Goal: Task Accomplishment & Management: Complete application form

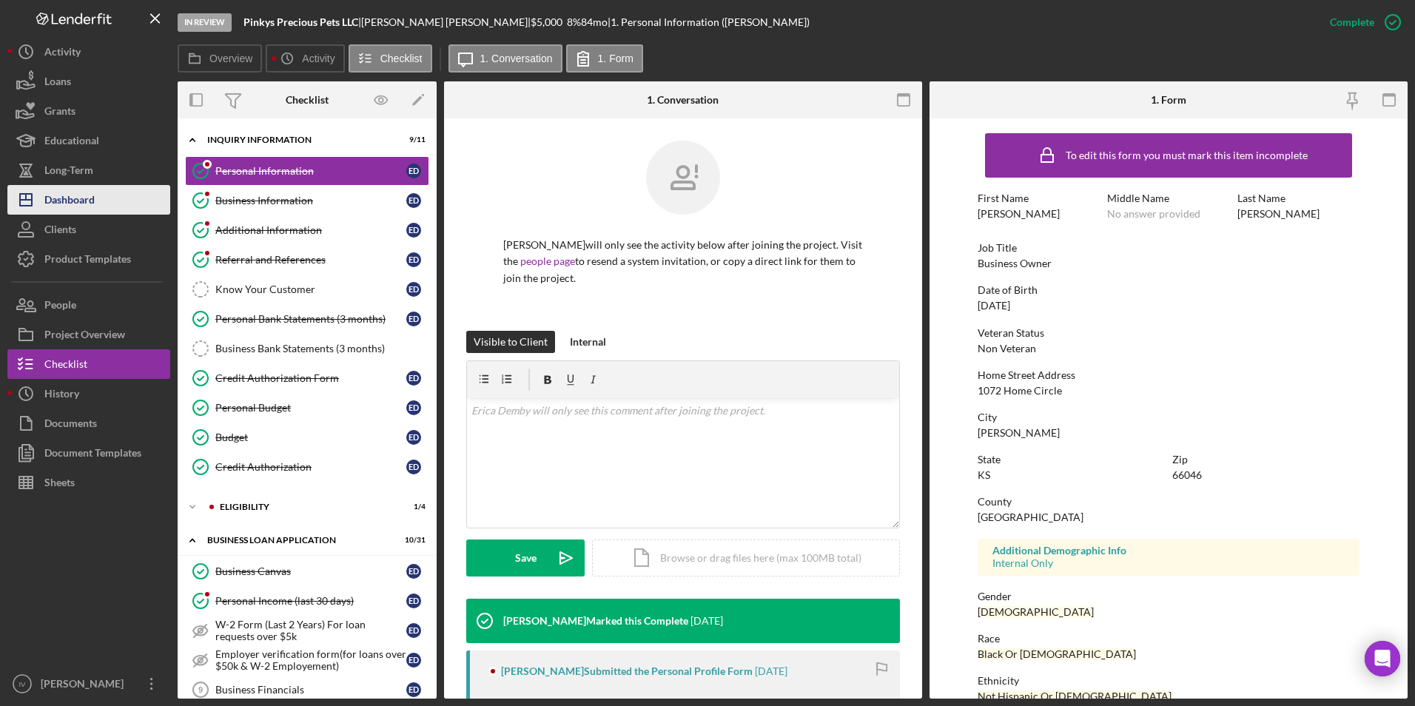
click at [105, 205] on button "Icon/Dashboard Dashboard" at bounding box center [88, 200] width 163 height 30
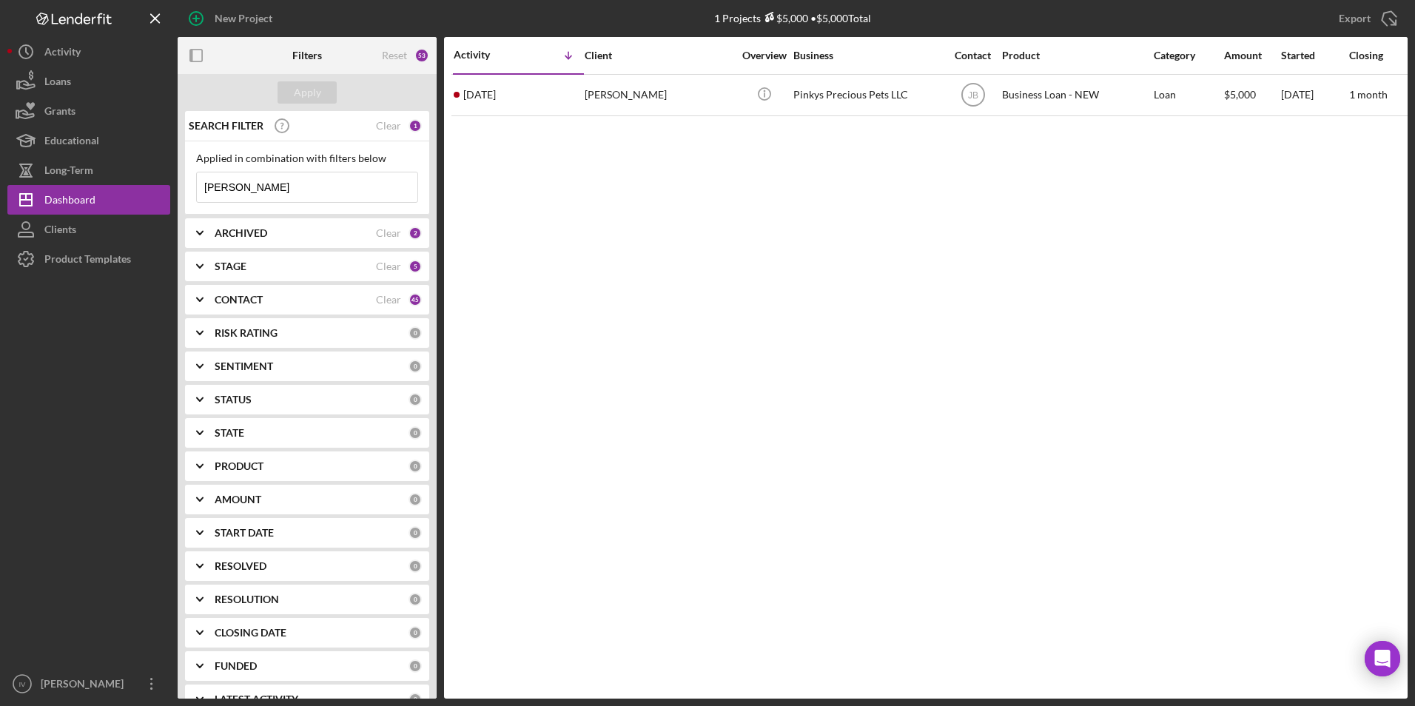
drag, startPoint x: 248, startPoint y: 184, endPoint x: 181, endPoint y: 189, distance: 66.8
click at [181, 189] on div "SEARCH FILTER Clear 1 Applied in combination with filters below [PERSON_NAME] I…" at bounding box center [307, 405] width 259 height 588
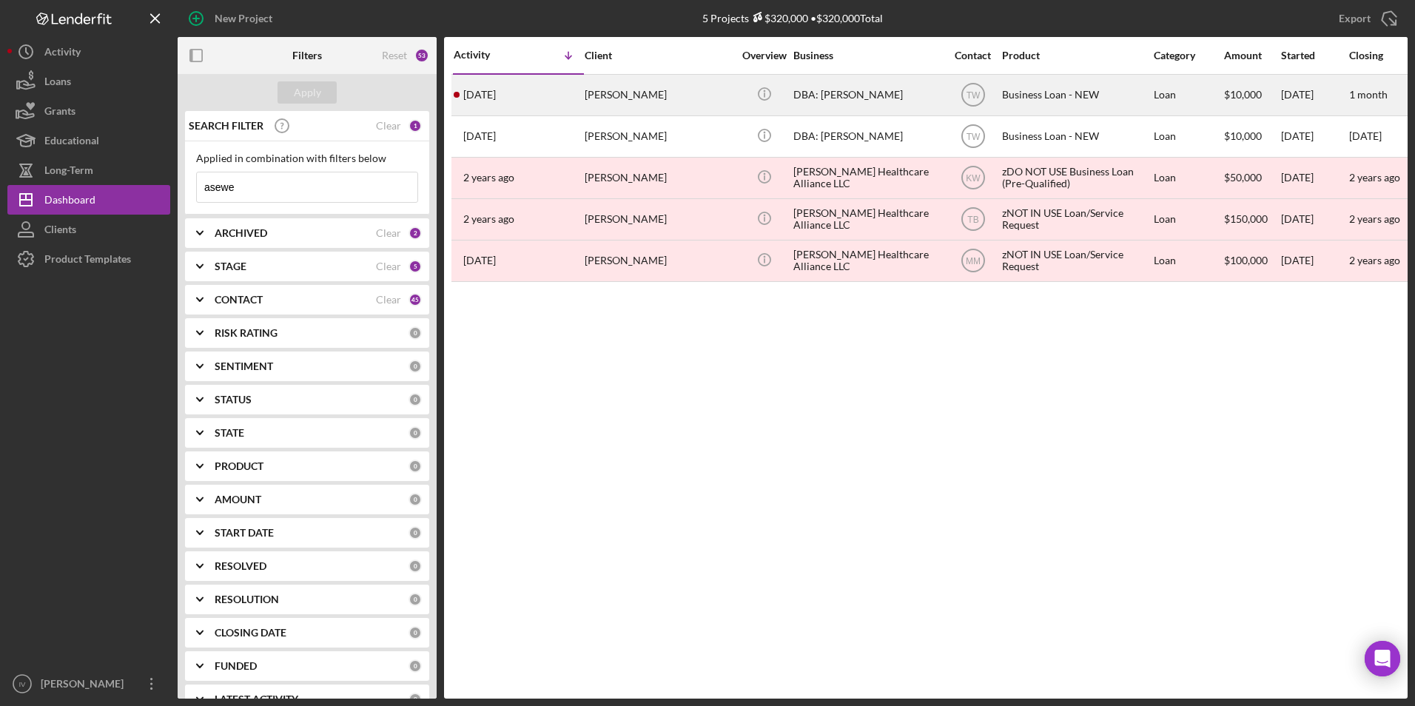
type input "asewe"
click at [665, 98] on div "[PERSON_NAME]" at bounding box center [659, 94] width 148 height 39
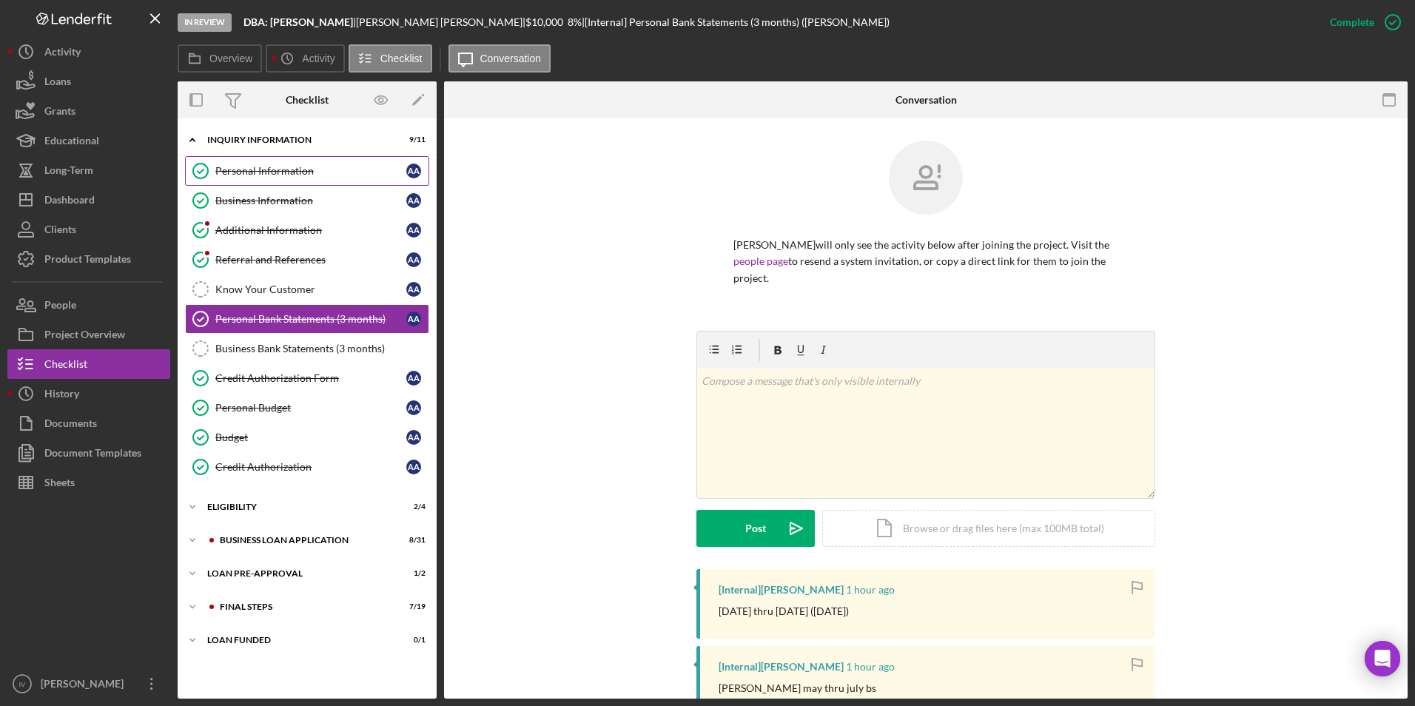
click at [255, 174] on div "Personal Information" at bounding box center [310, 171] width 191 height 12
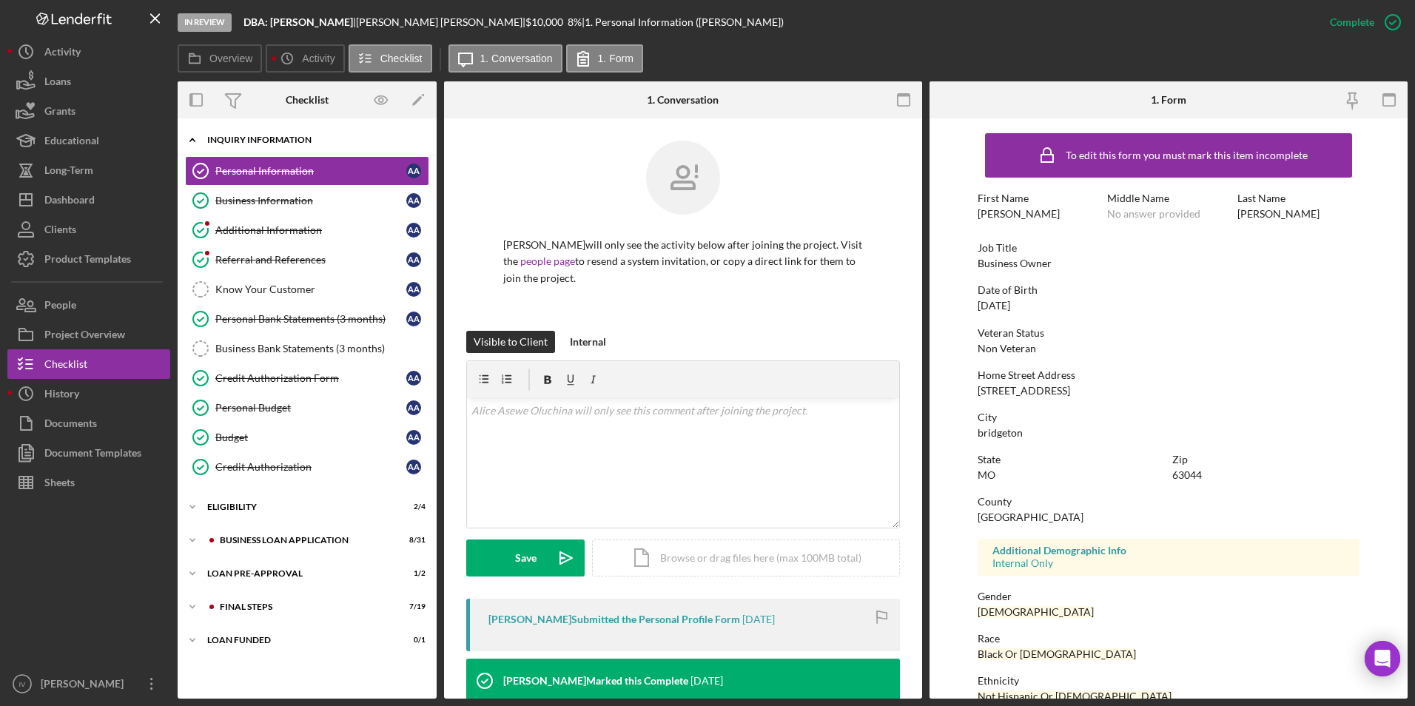
click at [292, 141] on div "INQUIRY INFORMATION" at bounding box center [312, 139] width 211 height 9
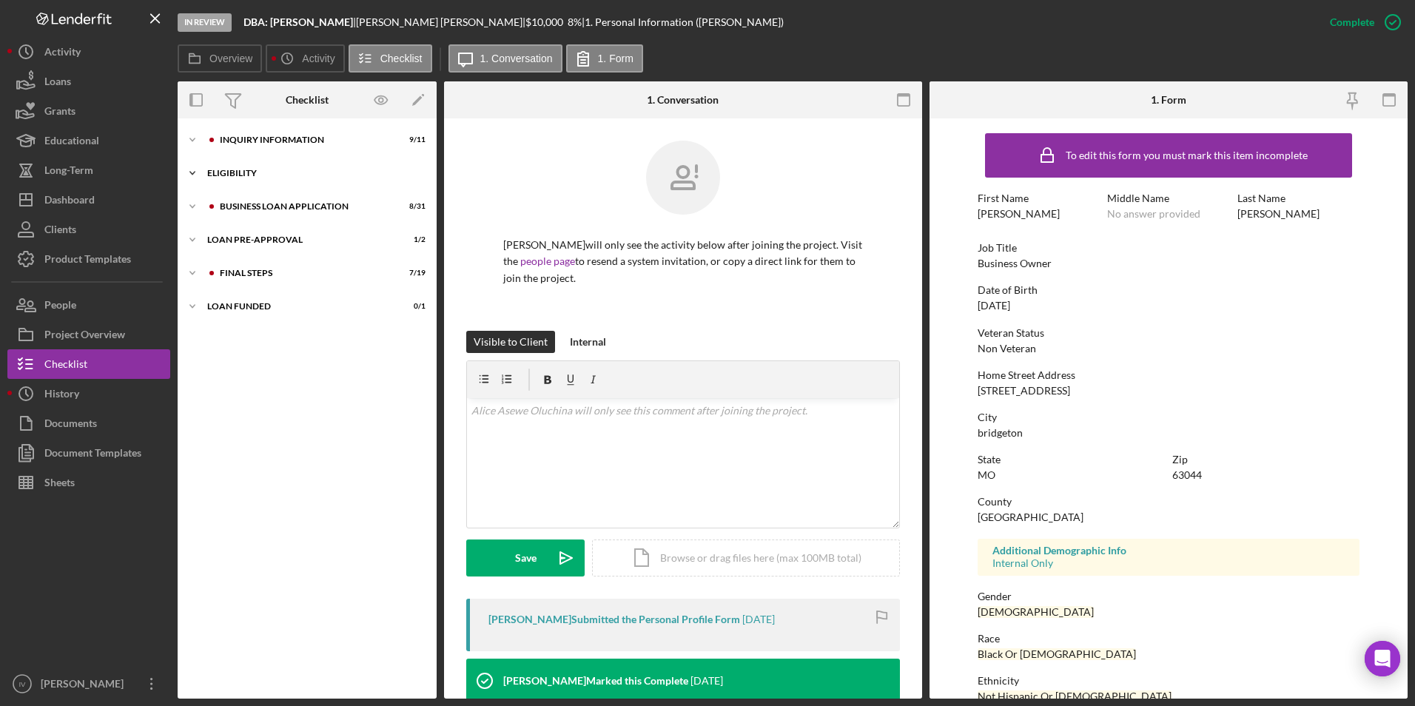
click at [224, 168] on div "Icon/Expander ELIGIBILITY 2 / 4" at bounding box center [307, 173] width 259 height 30
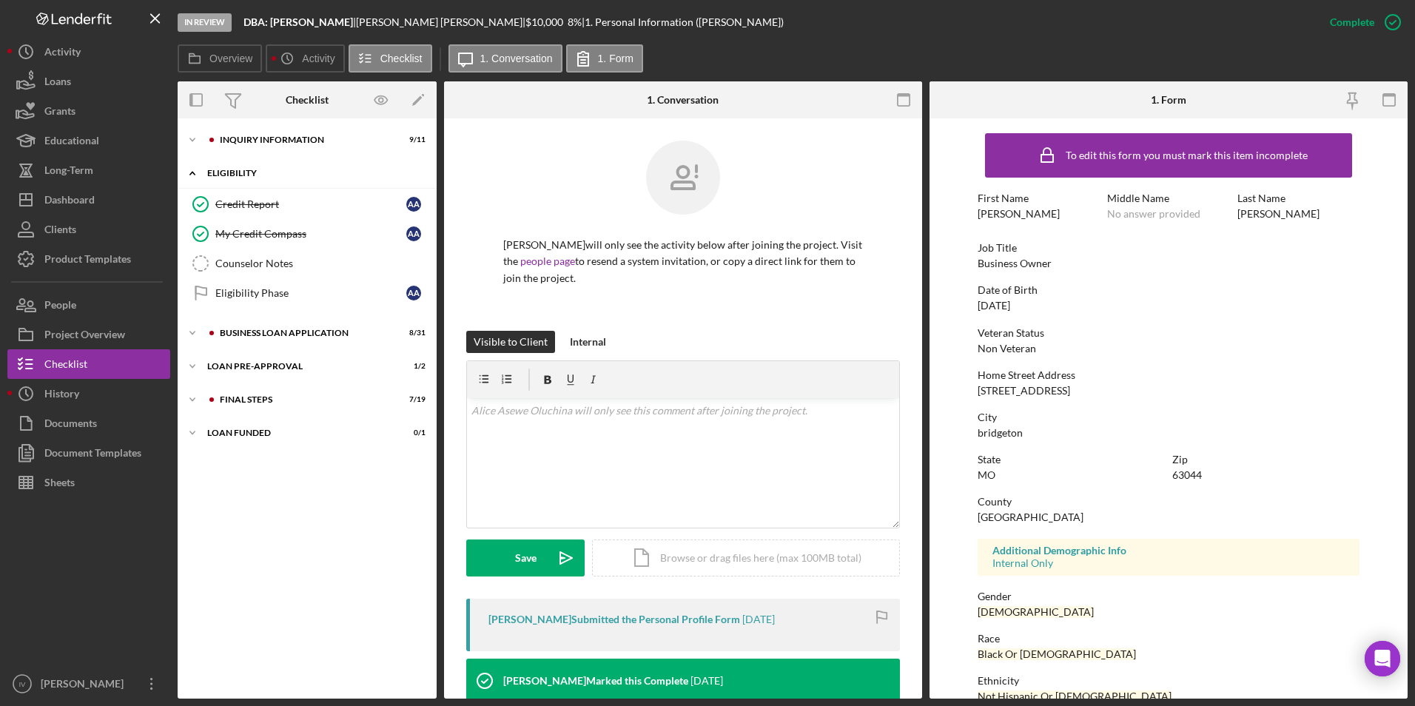
click at [224, 168] on div "Icon/Expander ELIGIBILITY 2 / 4" at bounding box center [307, 173] width 259 height 30
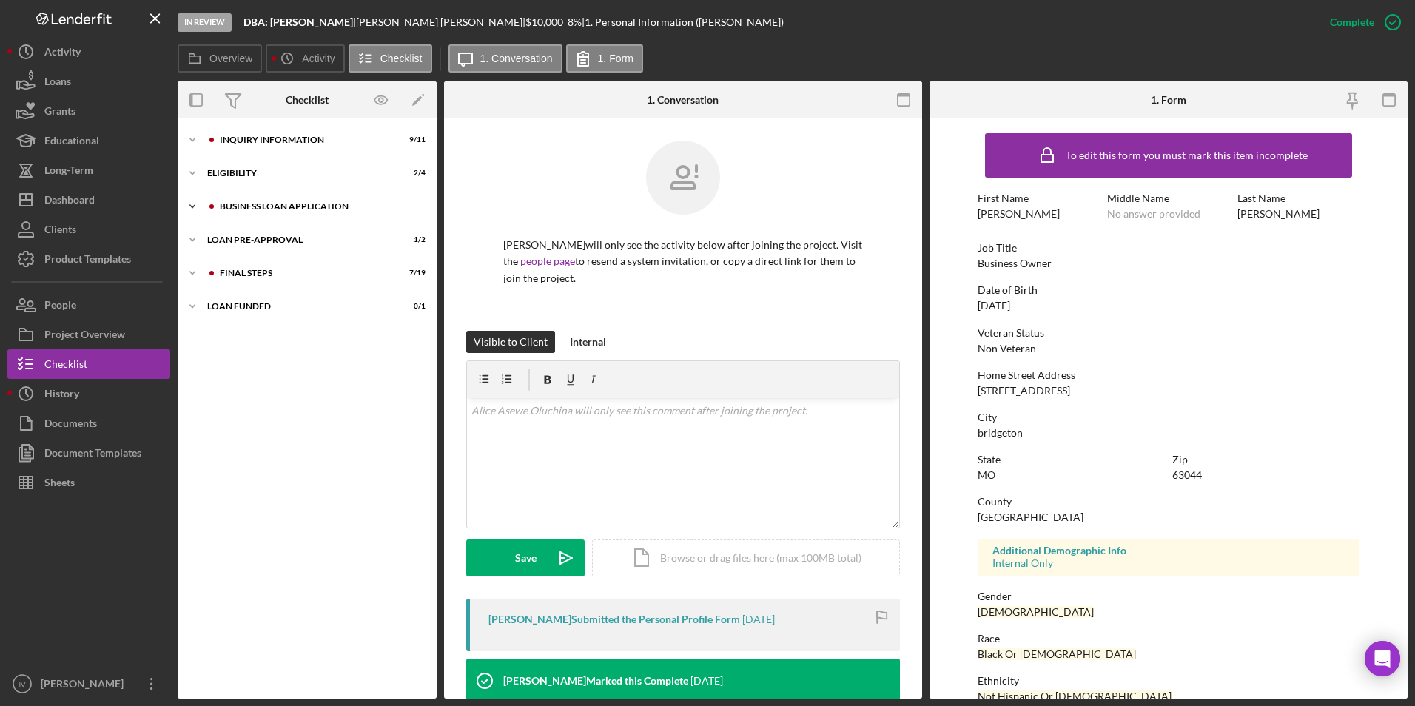
click at [232, 203] on div "BUSINESS LOAN APPLICATION" at bounding box center [319, 206] width 198 height 9
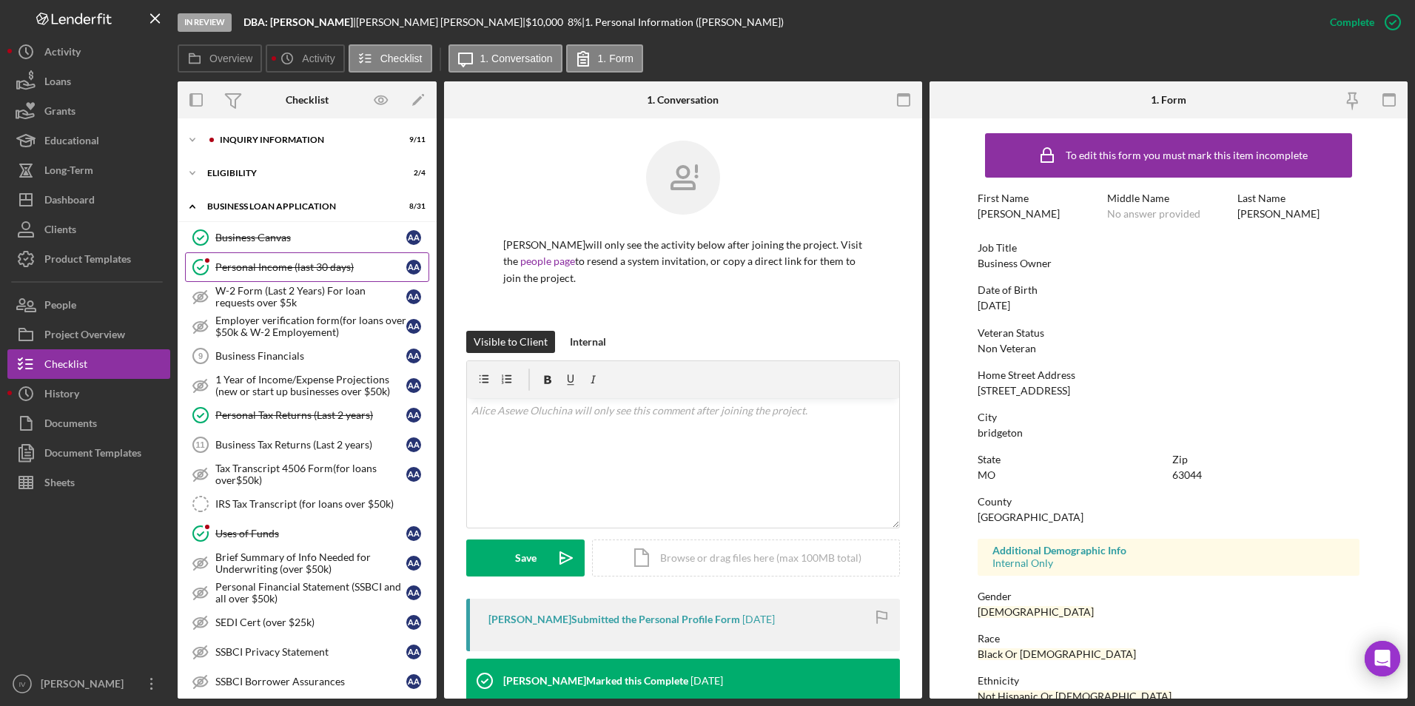
click at [248, 266] on div "Personal Income (last 30 days)" at bounding box center [310, 267] width 191 height 12
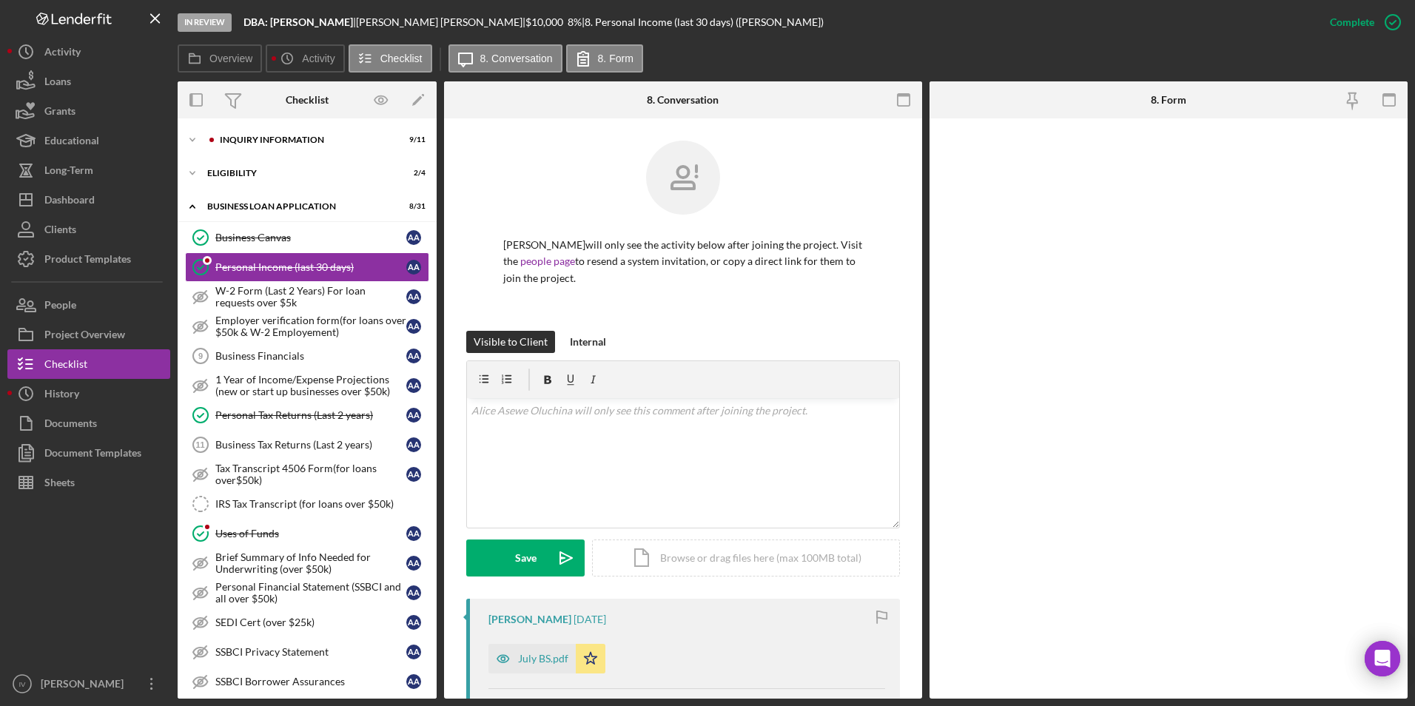
scroll to position [296, 0]
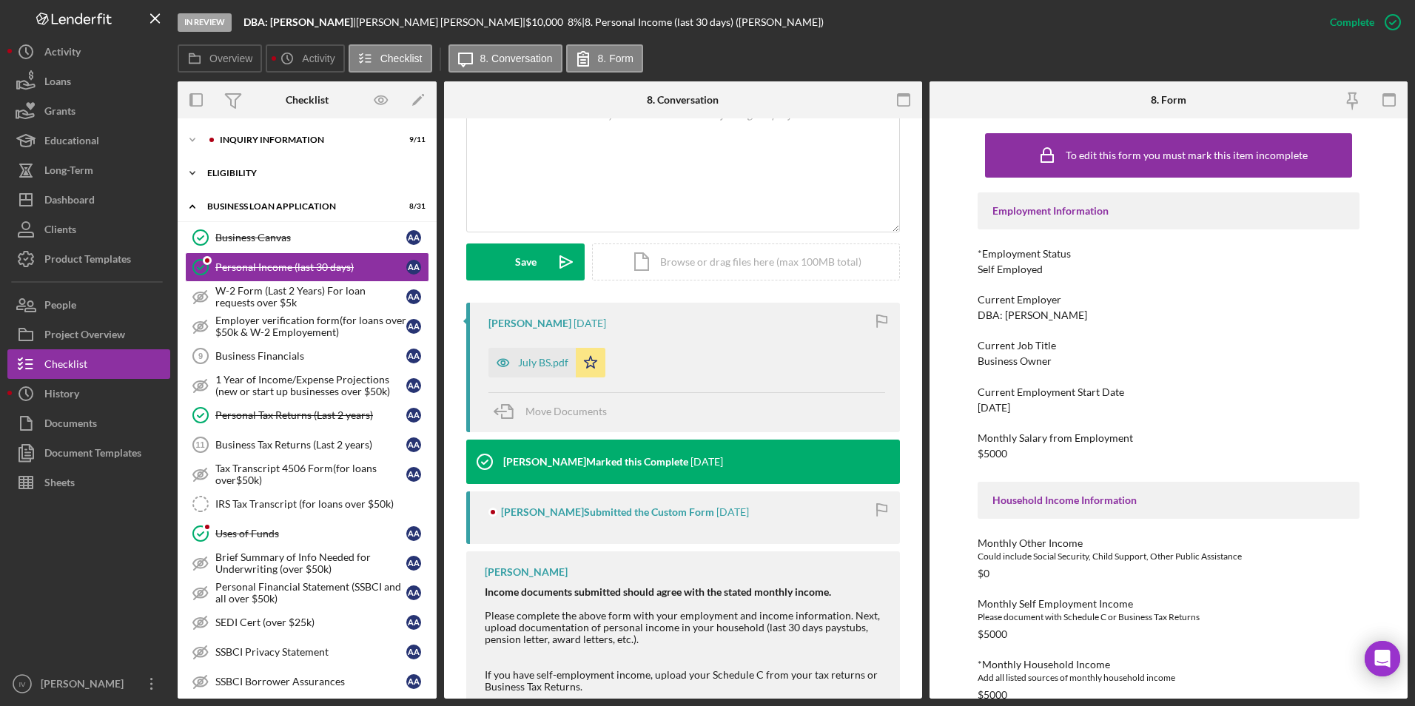
click at [228, 185] on div "Icon/Expander ELIGIBILITY 2 / 4" at bounding box center [307, 173] width 259 height 30
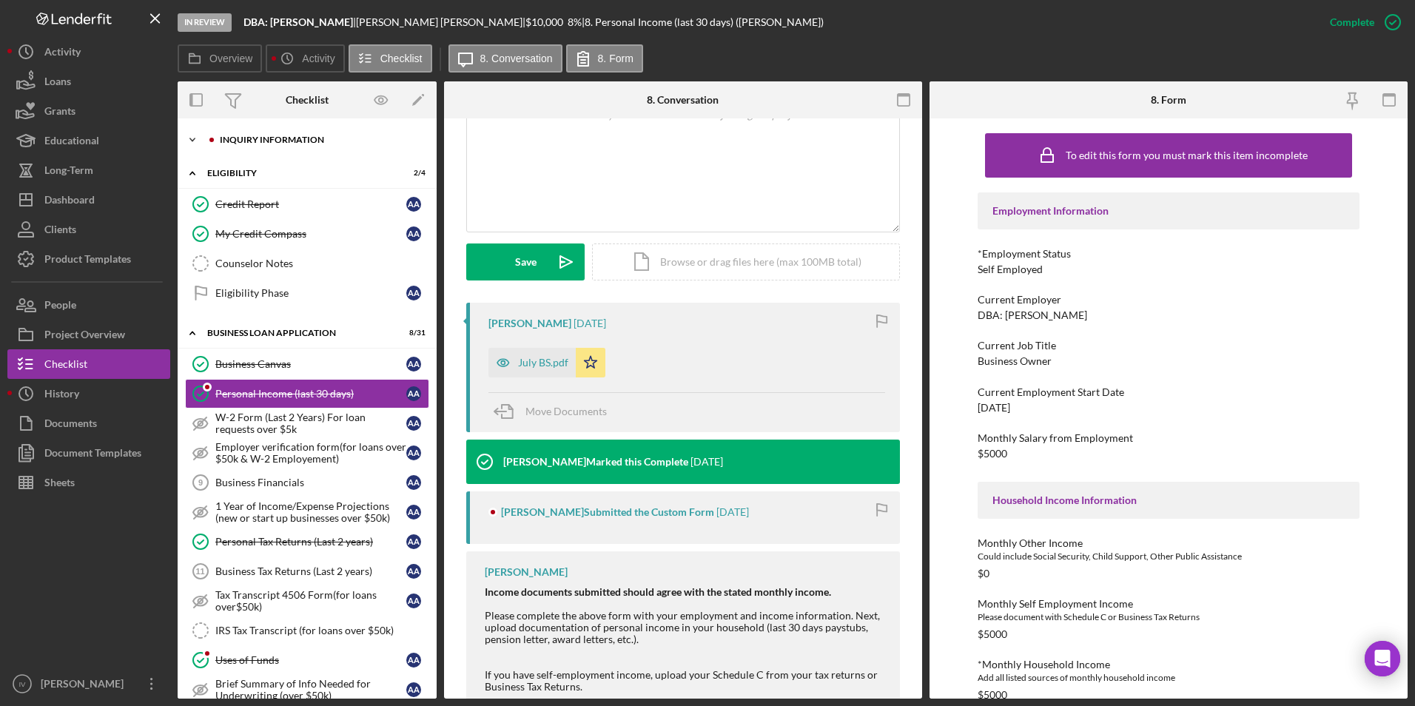
click at [245, 151] on div "Icon/Expander INQUIRY INFORMATION 9 / 11" at bounding box center [307, 140] width 259 height 30
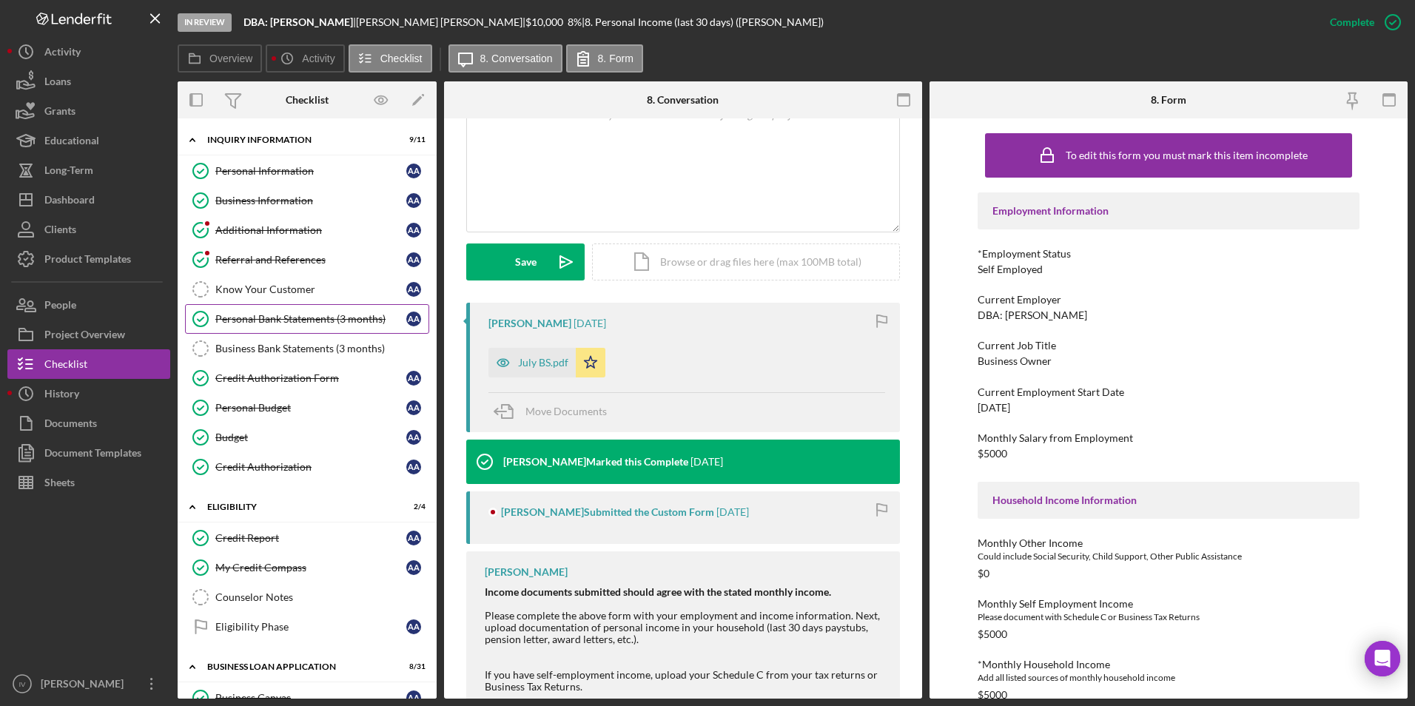
click at [281, 313] on div "Personal Bank Statements (3 months)" at bounding box center [310, 319] width 191 height 12
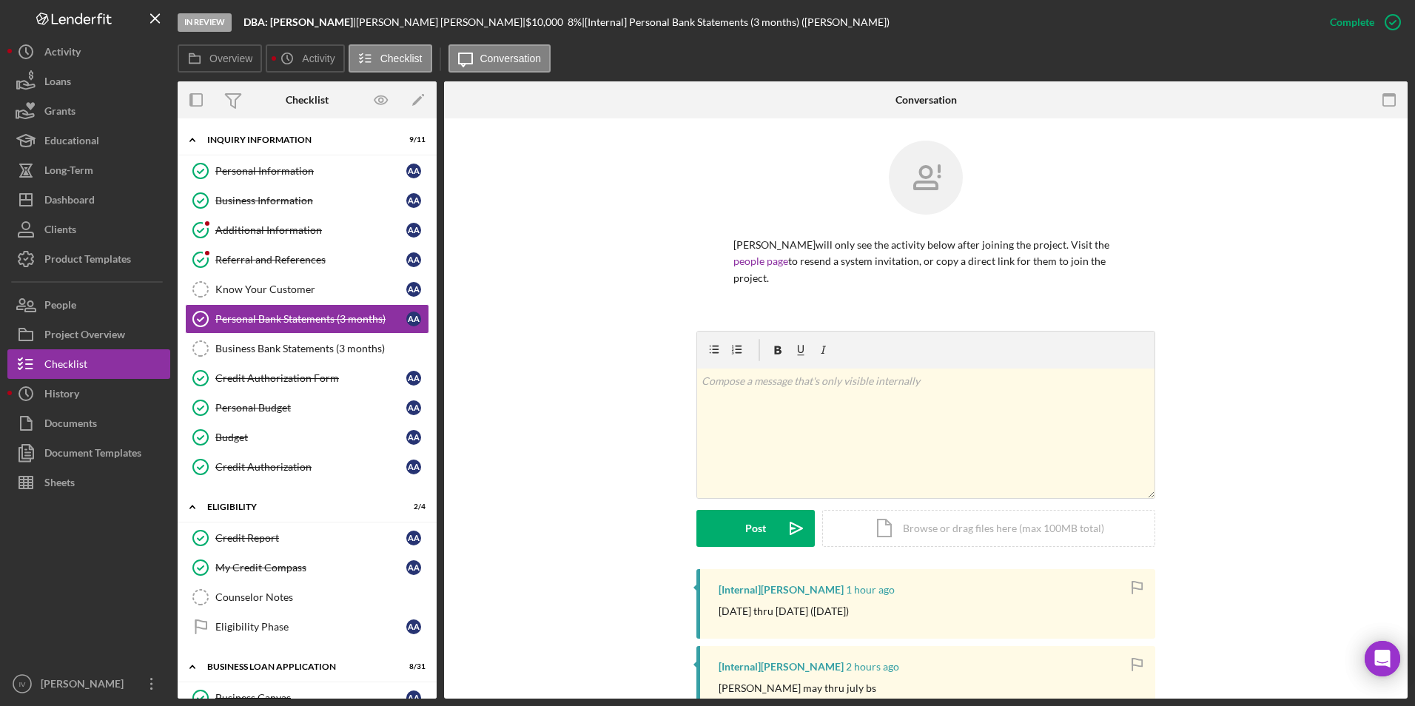
scroll to position [296, 0]
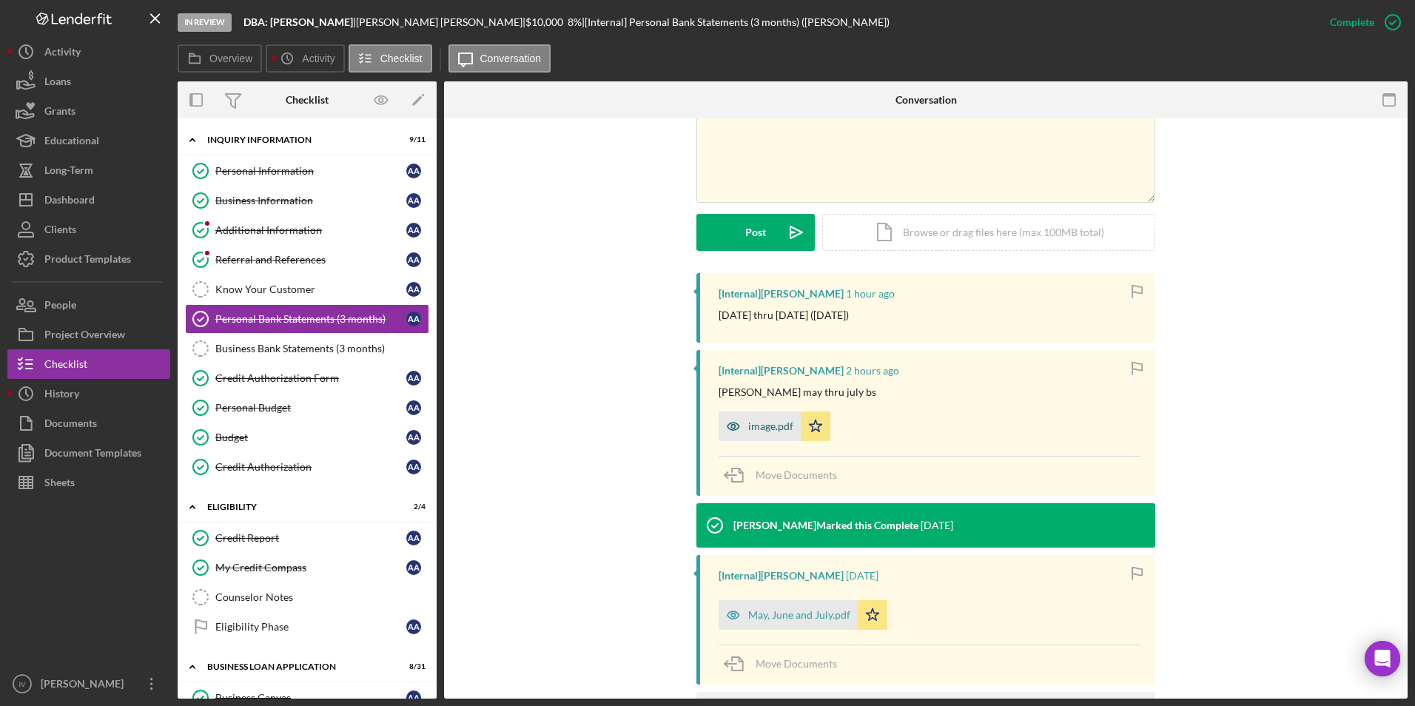
click at [768, 427] on div "image.pdf" at bounding box center [770, 426] width 45 height 12
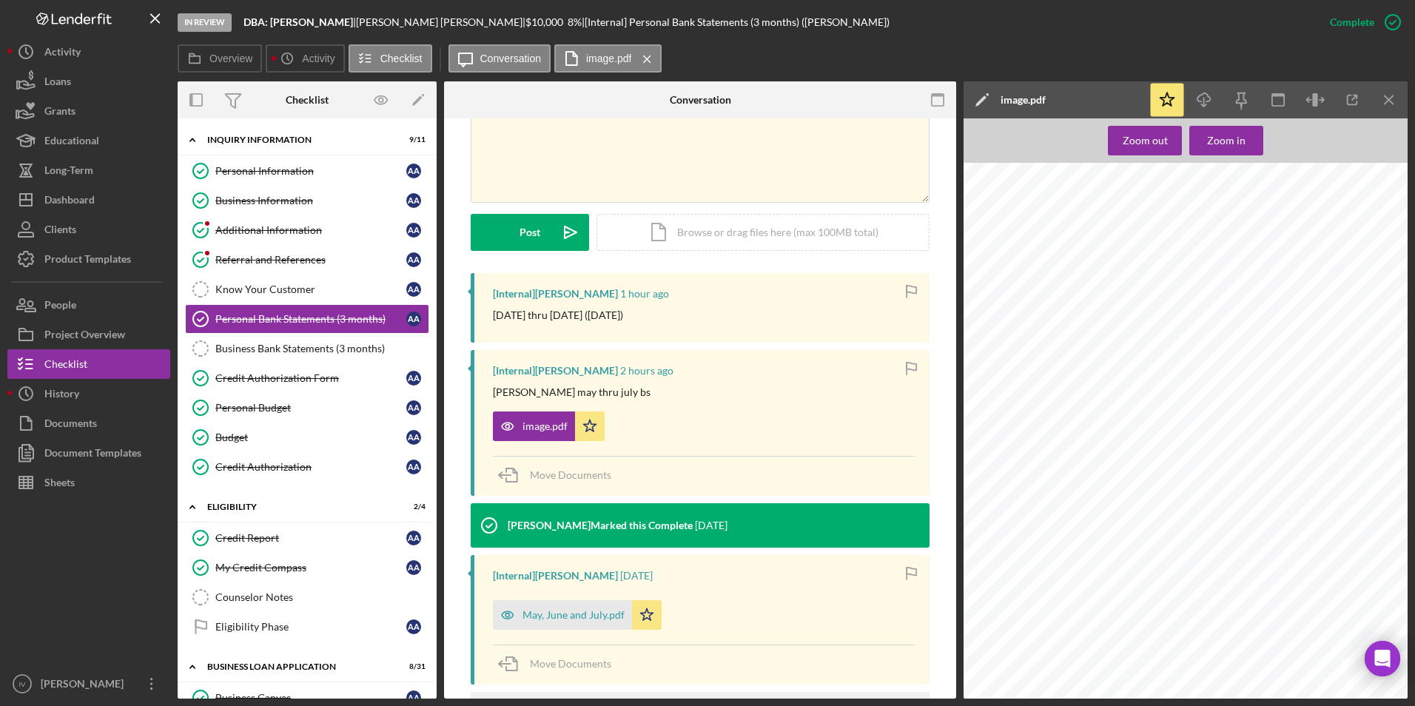
scroll to position [5137, 0]
click at [607, 616] on div "May, June and July.pdf" at bounding box center [574, 615] width 102 height 12
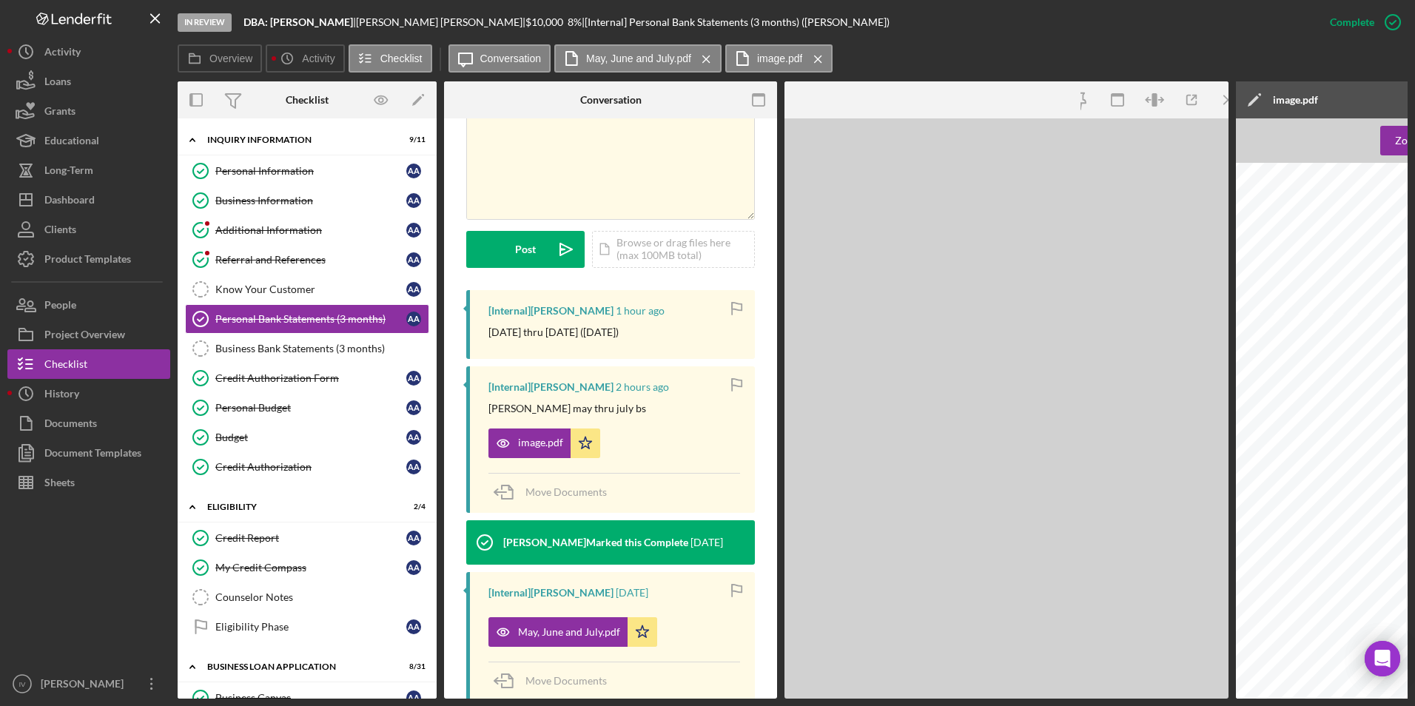
scroll to position [313, 0]
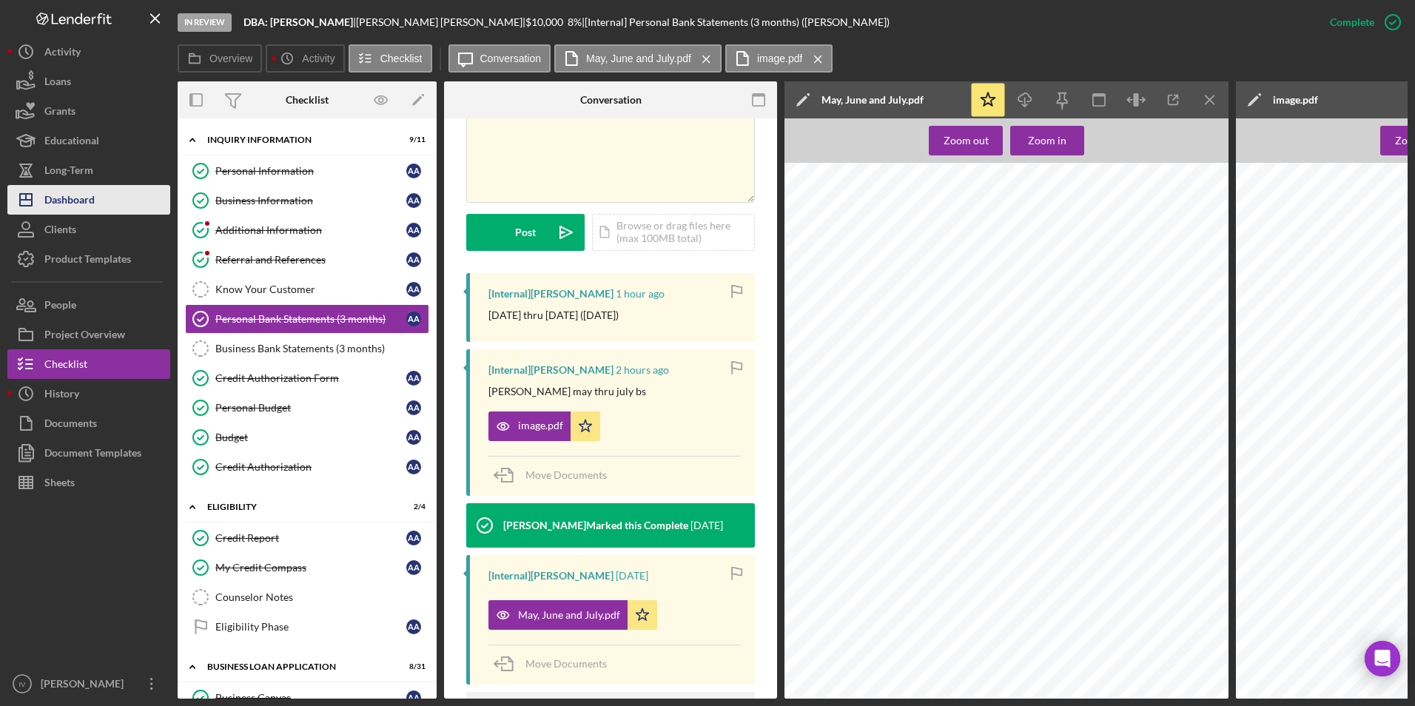
click at [71, 209] on div "Dashboard" at bounding box center [69, 201] width 50 height 33
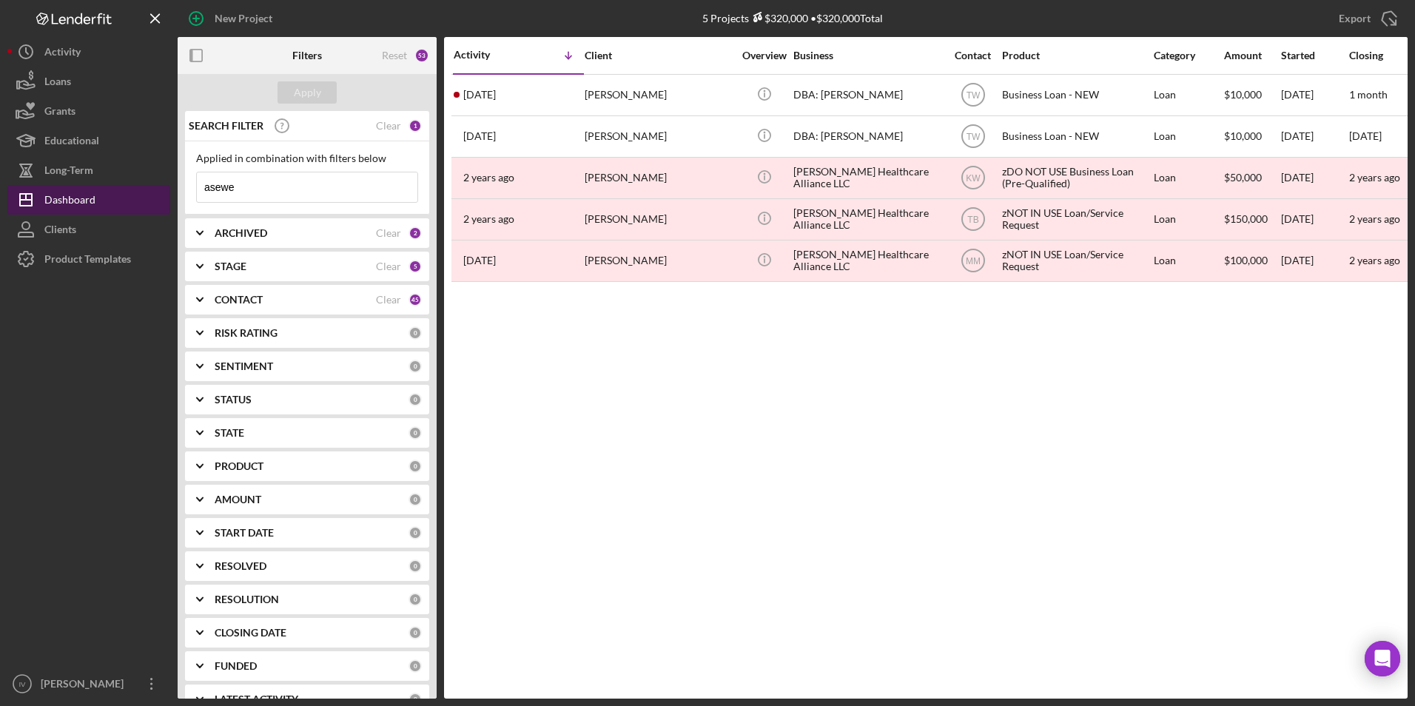
drag, startPoint x: 258, startPoint y: 189, endPoint x: 159, endPoint y: 198, distance: 98.9
click at [159, 198] on div "New Project 5 Projects $320,000 • $320,000 Total asewe Export Icon/Export Filte…" at bounding box center [707, 349] width 1400 height 699
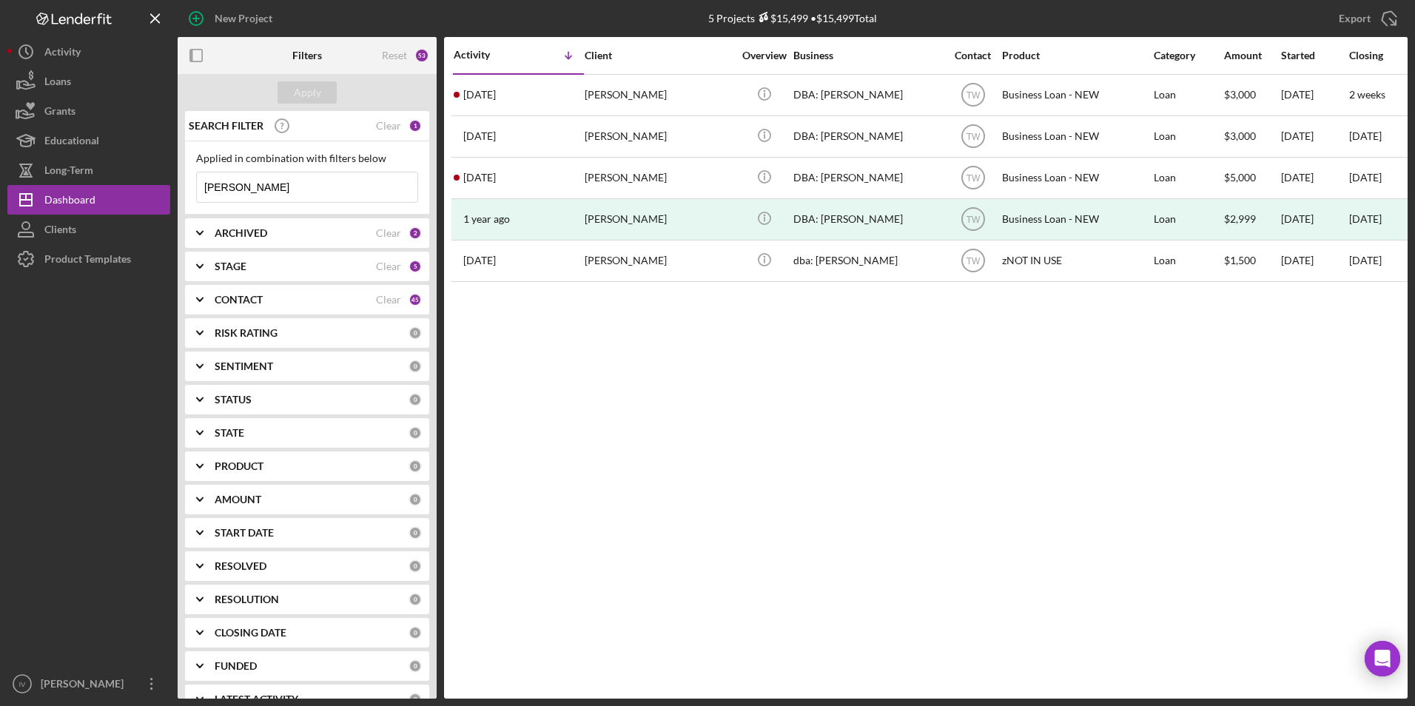
drag, startPoint x: 272, startPoint y: 184, endPoint x: 175, endPoint y: 187, distance: 97.0
click at [175, 187] on div "New Project 5 Projects $15,499 • $15,499 Total asewe Export Icon/Export Filters…" at bounding box center [707, 349] width 1400 height 699
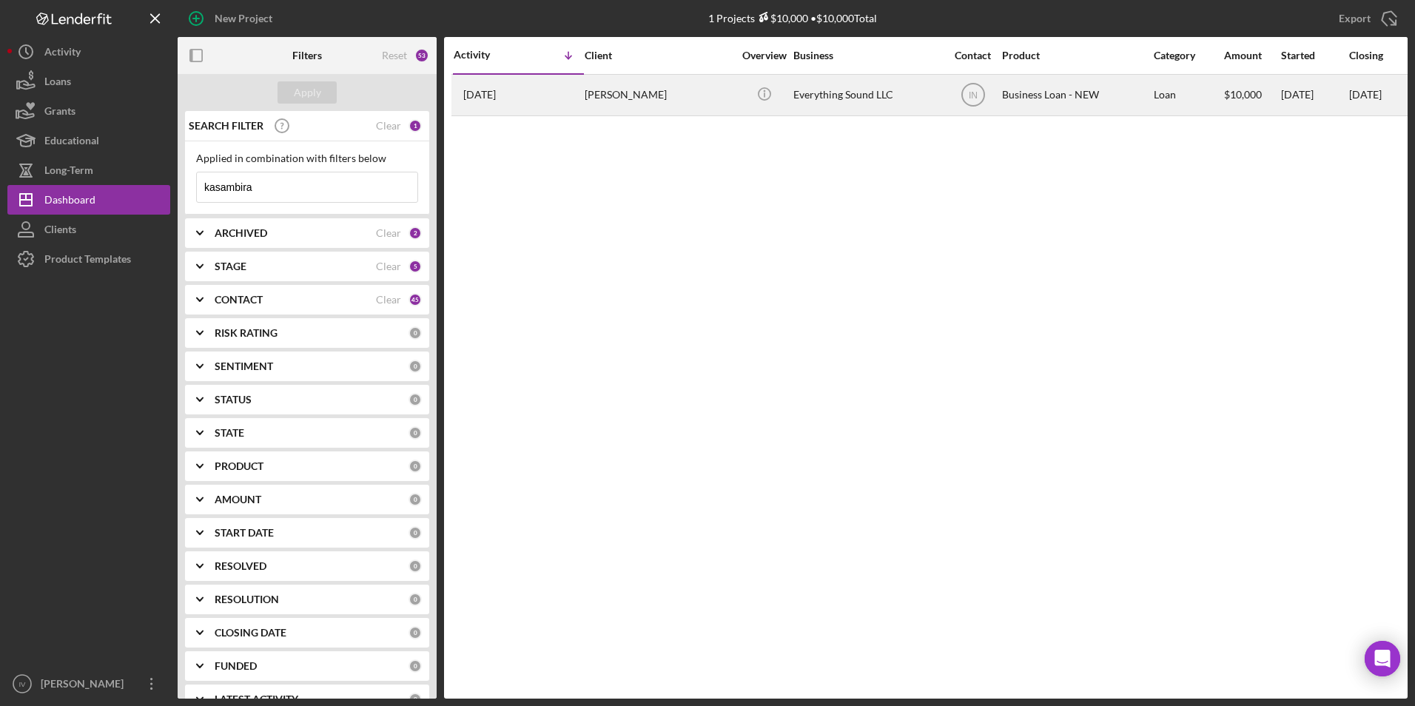
type input "kasambira"
click at [608, 106] on div "[PERSON_NAME]" at bounding box center [659, 94] width 148 height 39
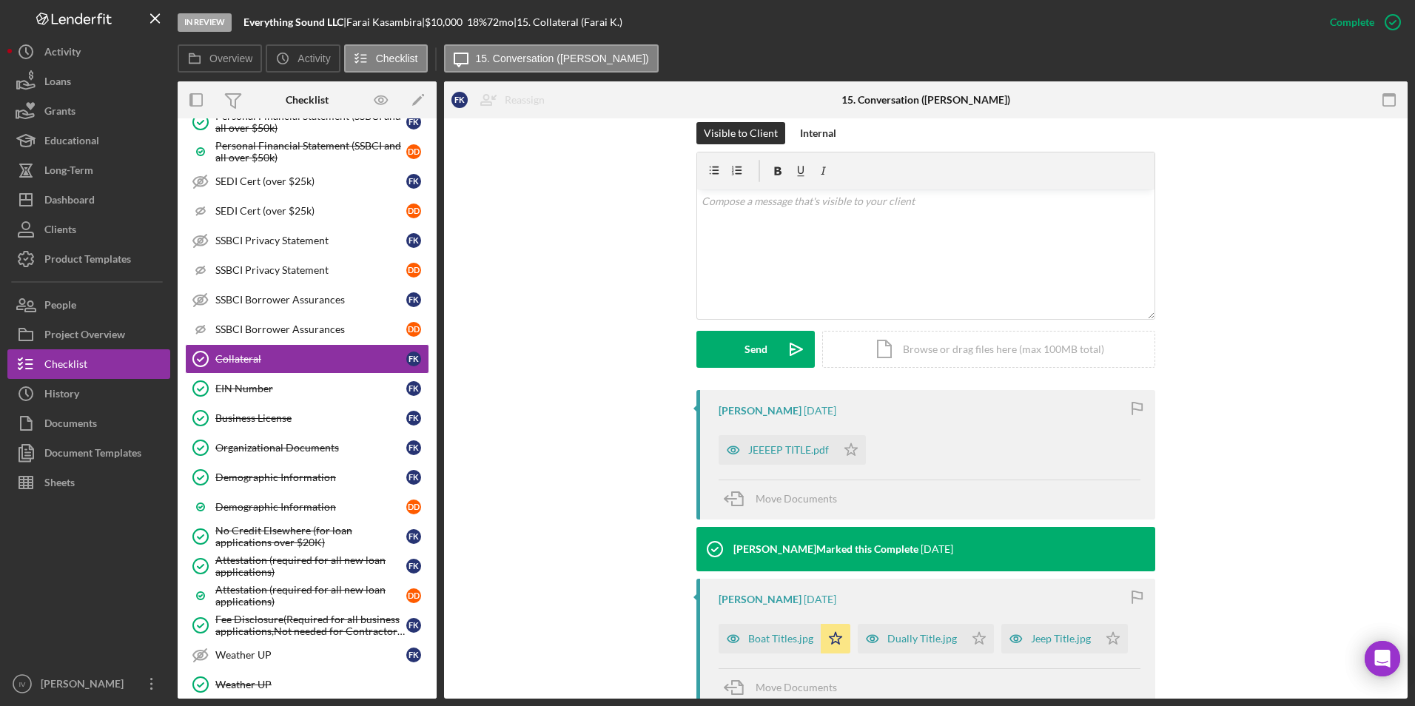
scroll to position [296, 0]
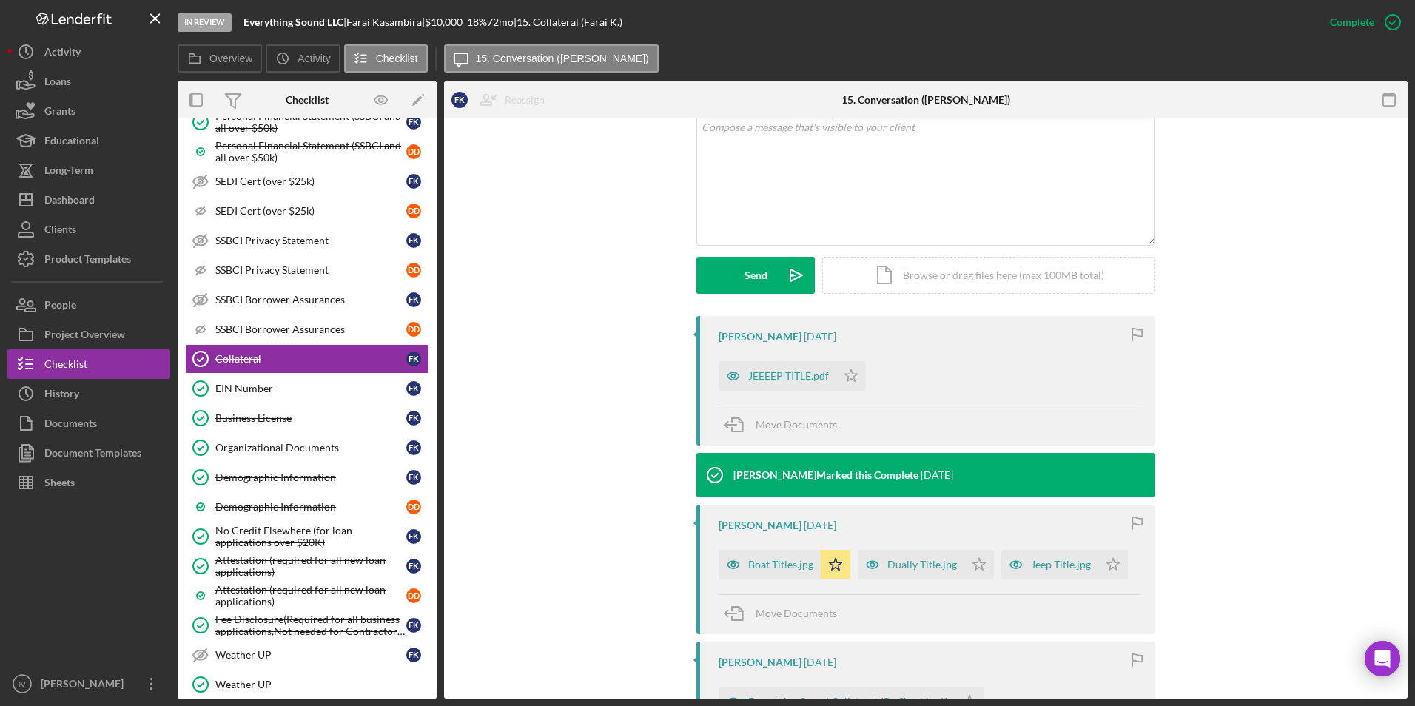
drag, startPoint x: 775, startPoint y: 370, endPoint x: 808, endPoint y: 372, distance: 33.3
click at [775, 370] on div "JEEEEP TITLE.pdf" at bounding box center [788, 376] width 81 height 12
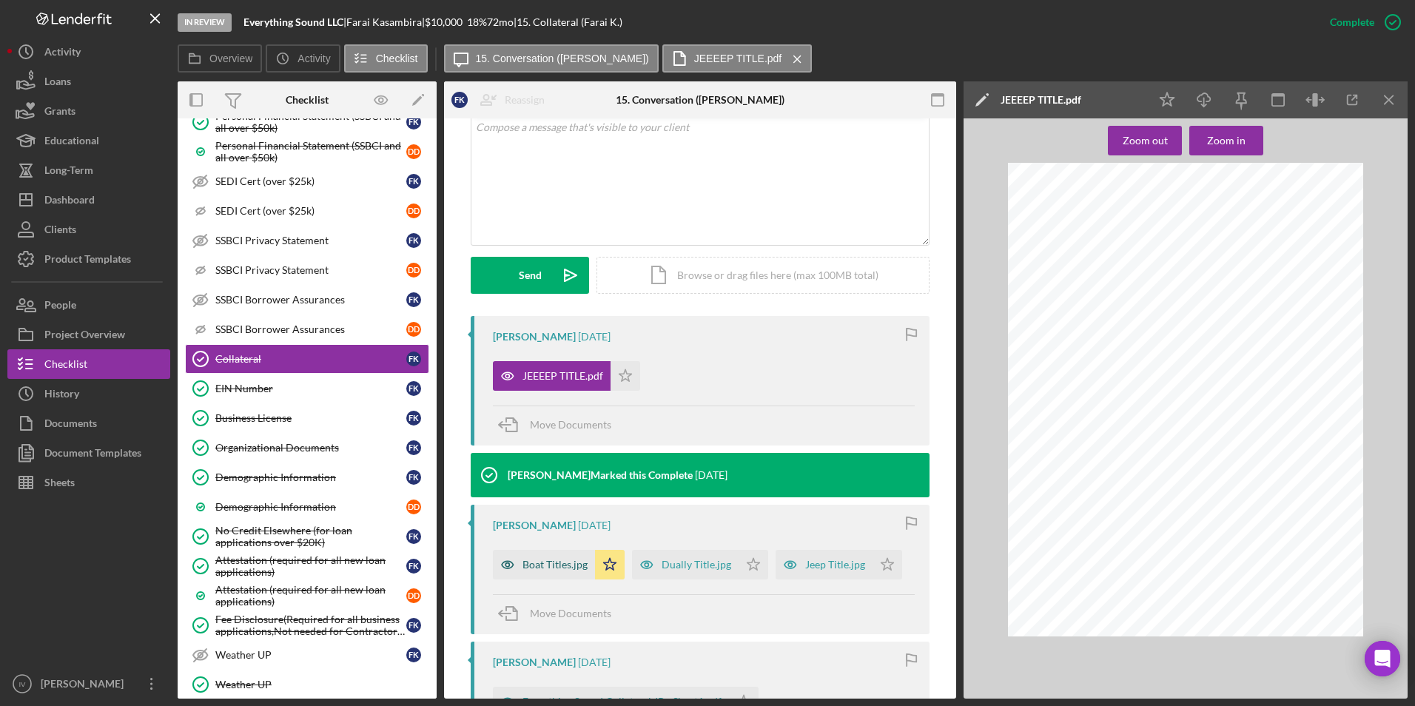
click at [550, 572] on div "Boat Titles.jpg" at bounding box center [544, 565] width 102 height 30
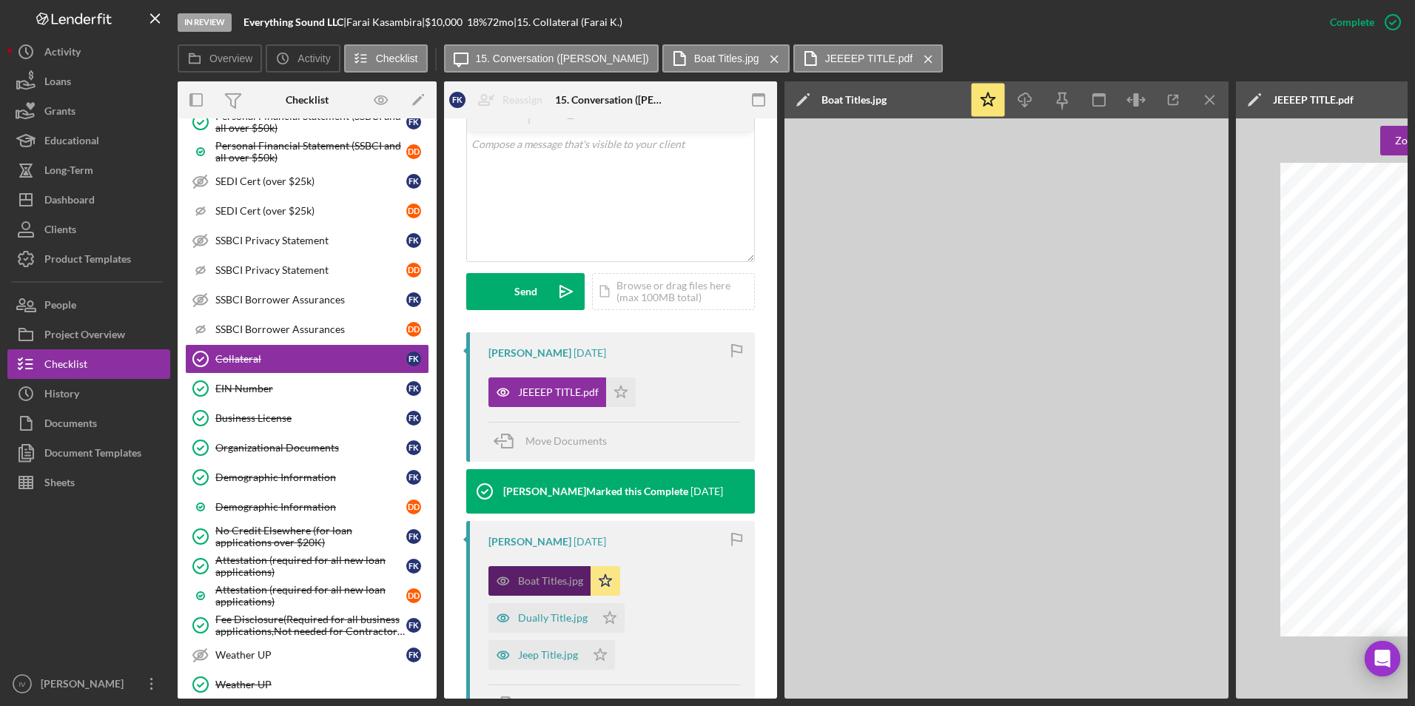
scroll to position [313, 0]
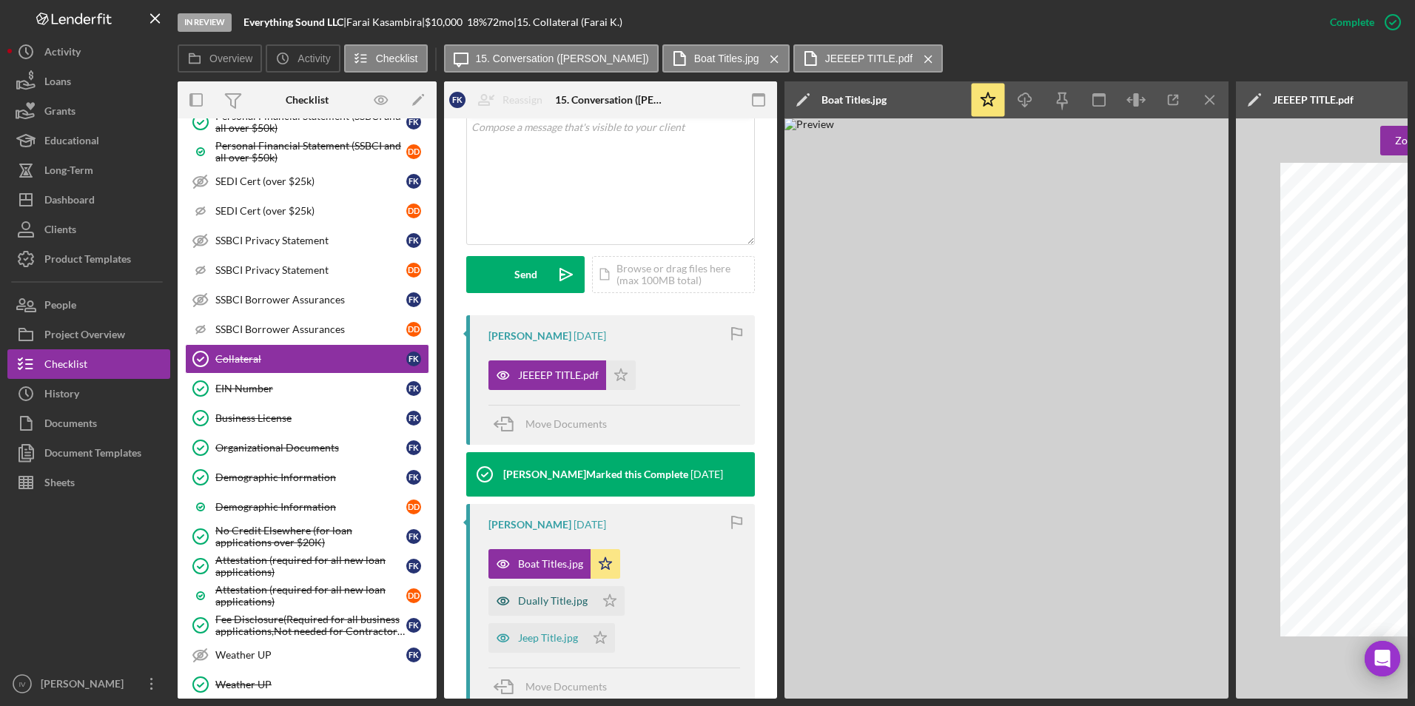
click at [537, 602] on div "Dually Title.jpg" at bounding box center [553, 601] width 70 height 12
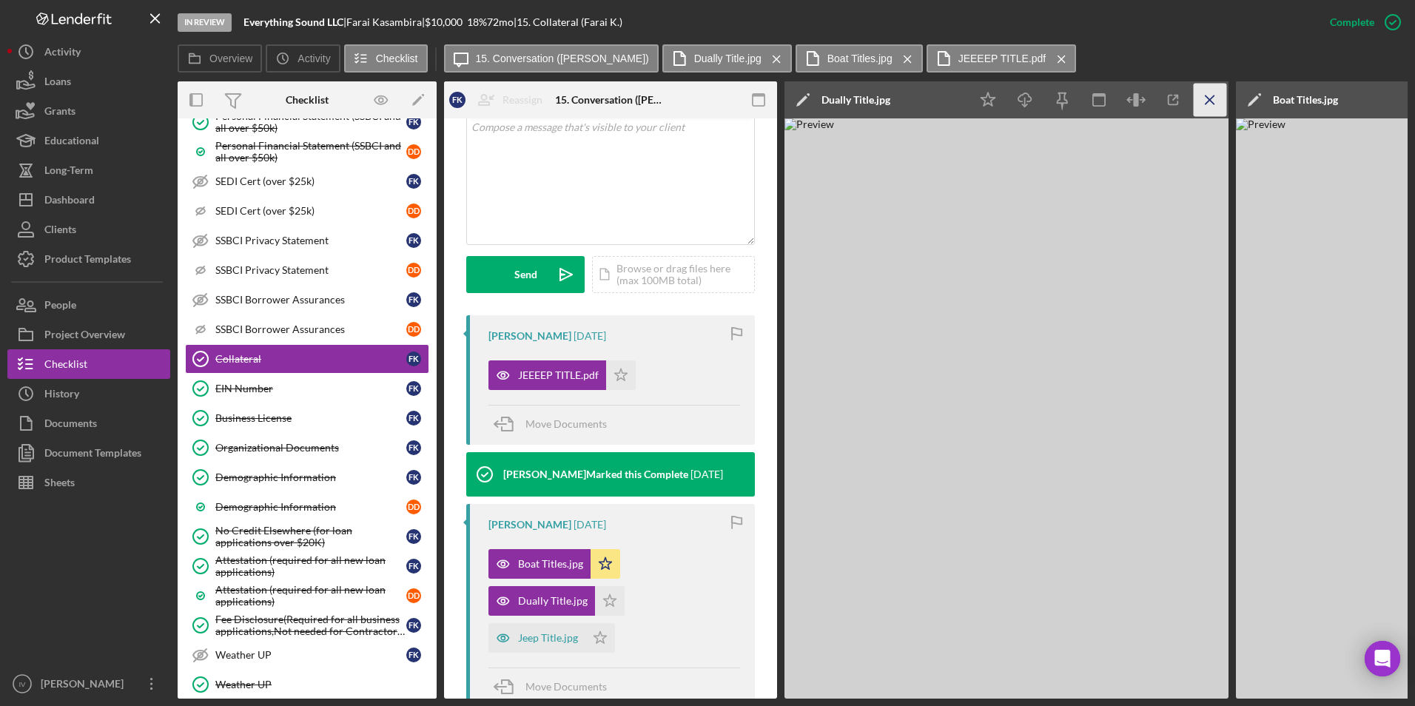
click at [1201, 96] on icon "Icon/Menu Close" at bounding box center [1210, 100] width 33 height 33
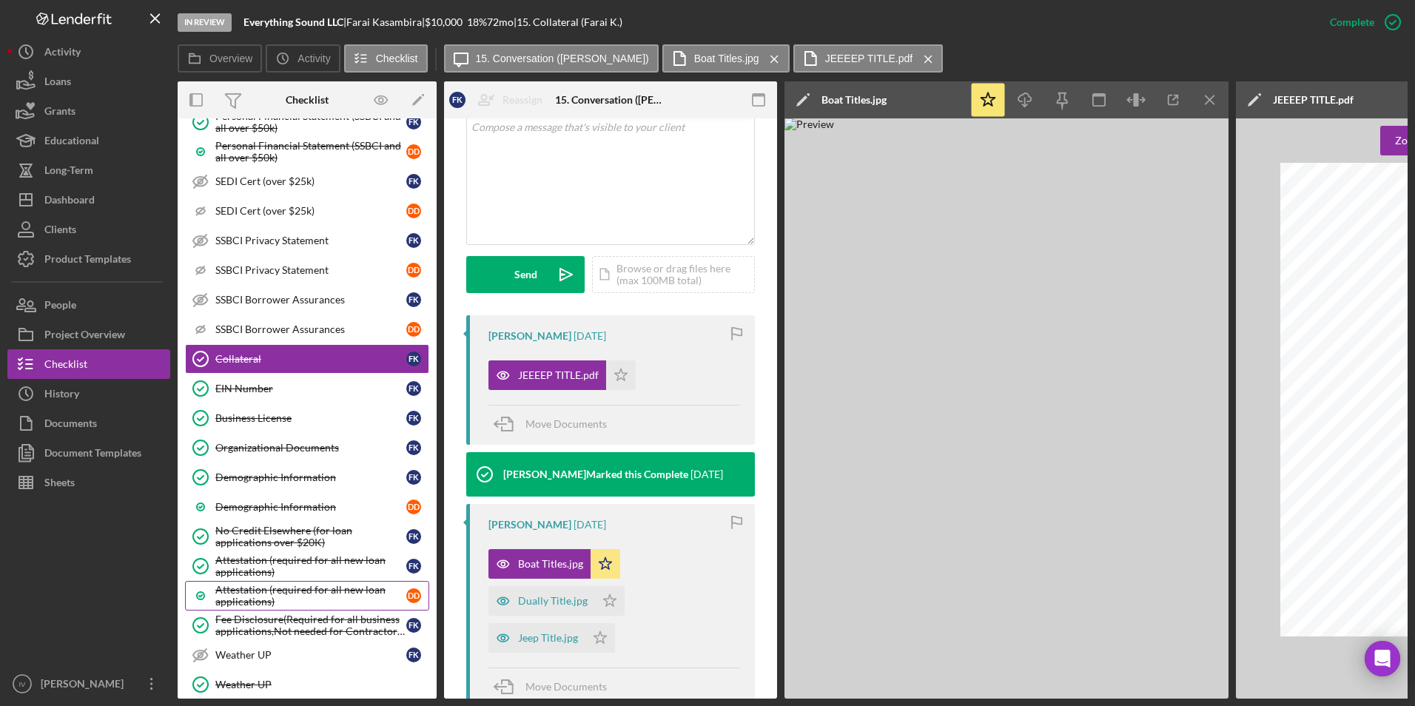
scroll to position [666, 0]
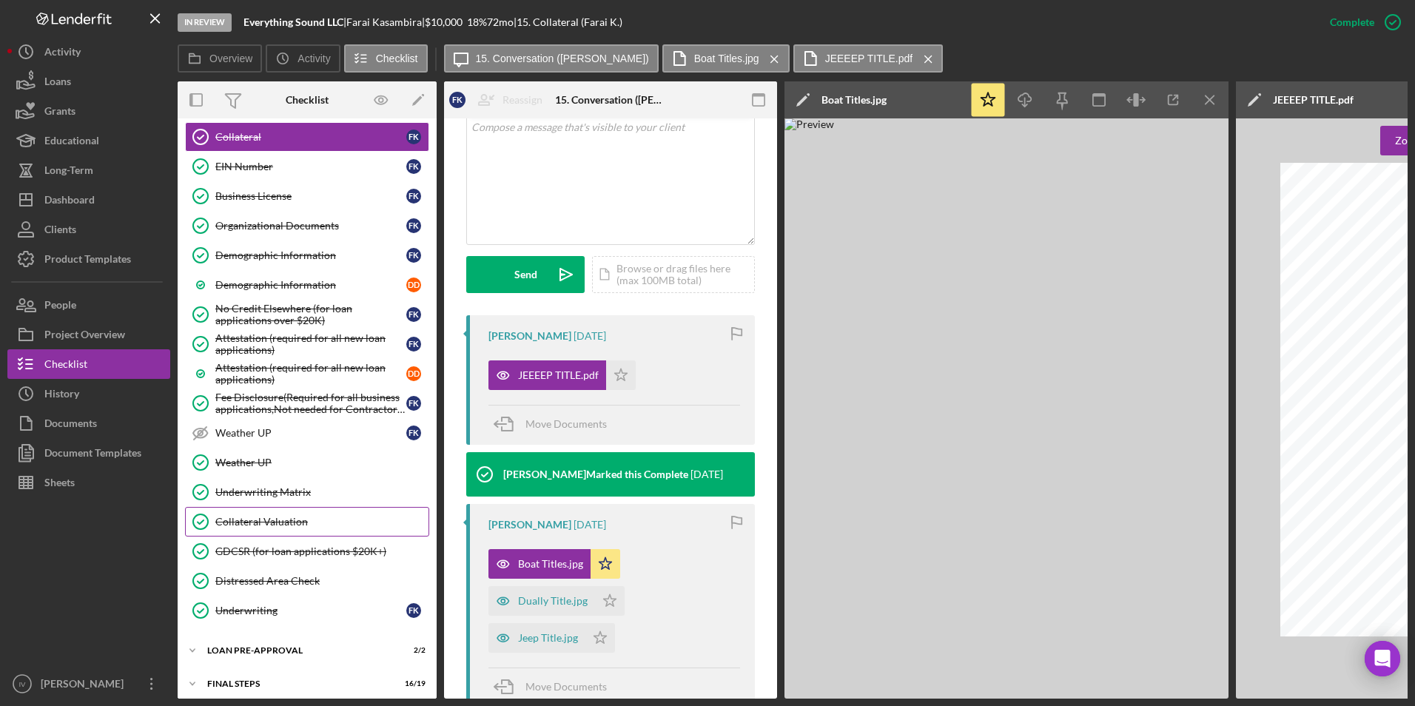
click at [260, 511] on link "Collateral Valuation Collateral Valuation" at bounding box center [307, 522] width 244 height 30
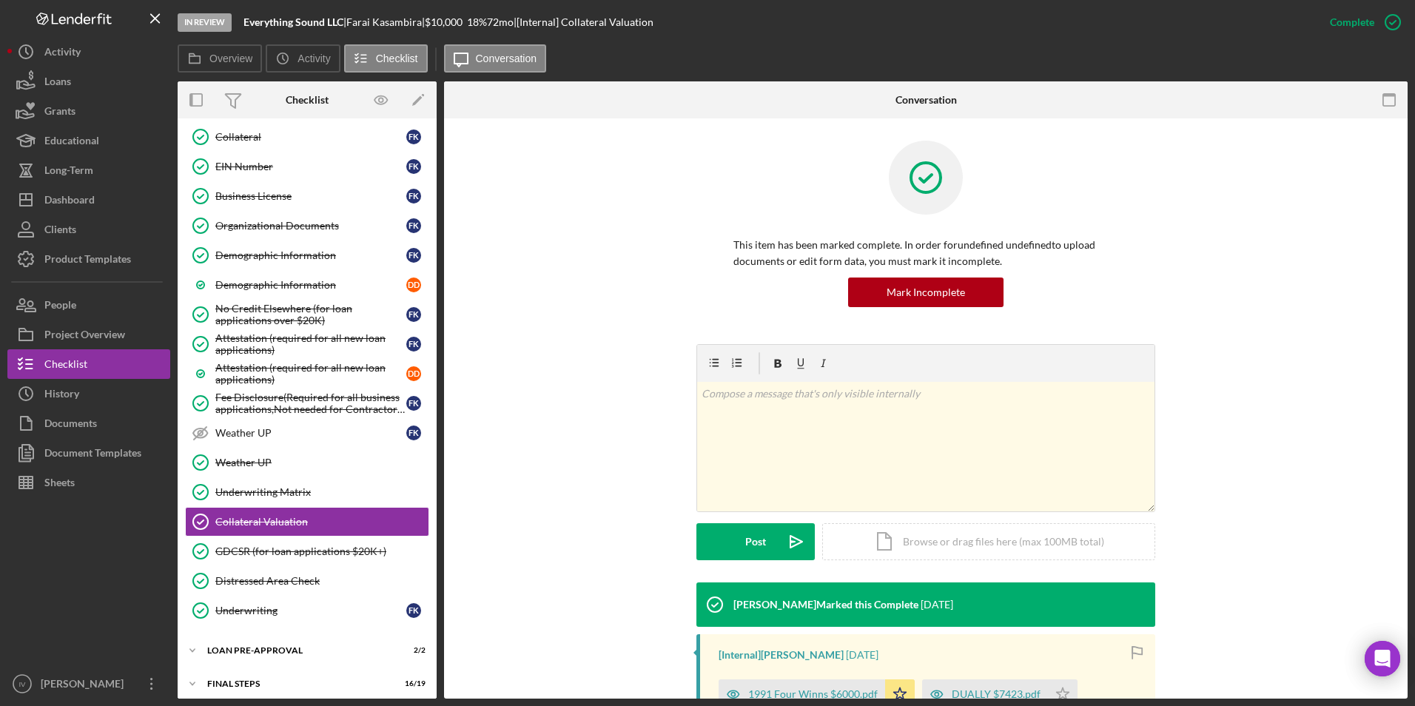
scroll to position [239, 0]
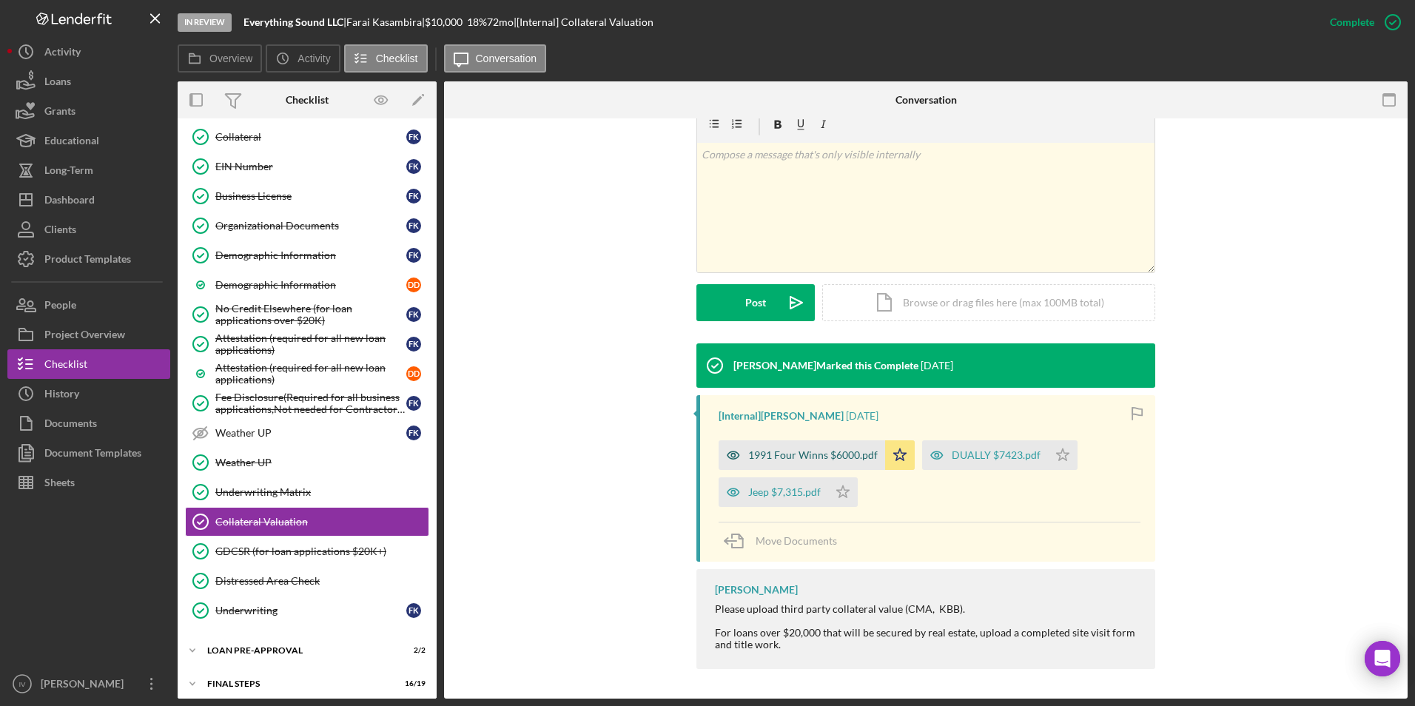
click at [822, 453] on div "1991 Four Winns $6000.pdf" at bounding box center [813, 455] width 130 height 12
